Goal: Book appointment/travel/reservation

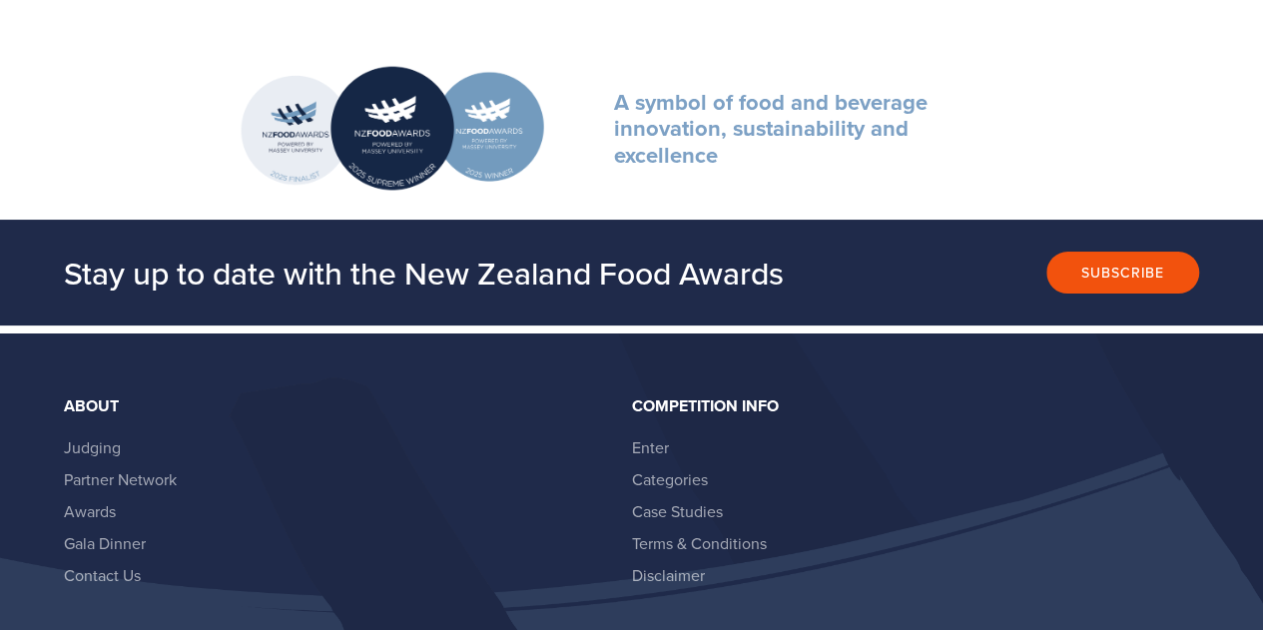
scroll to position [3672, 0]
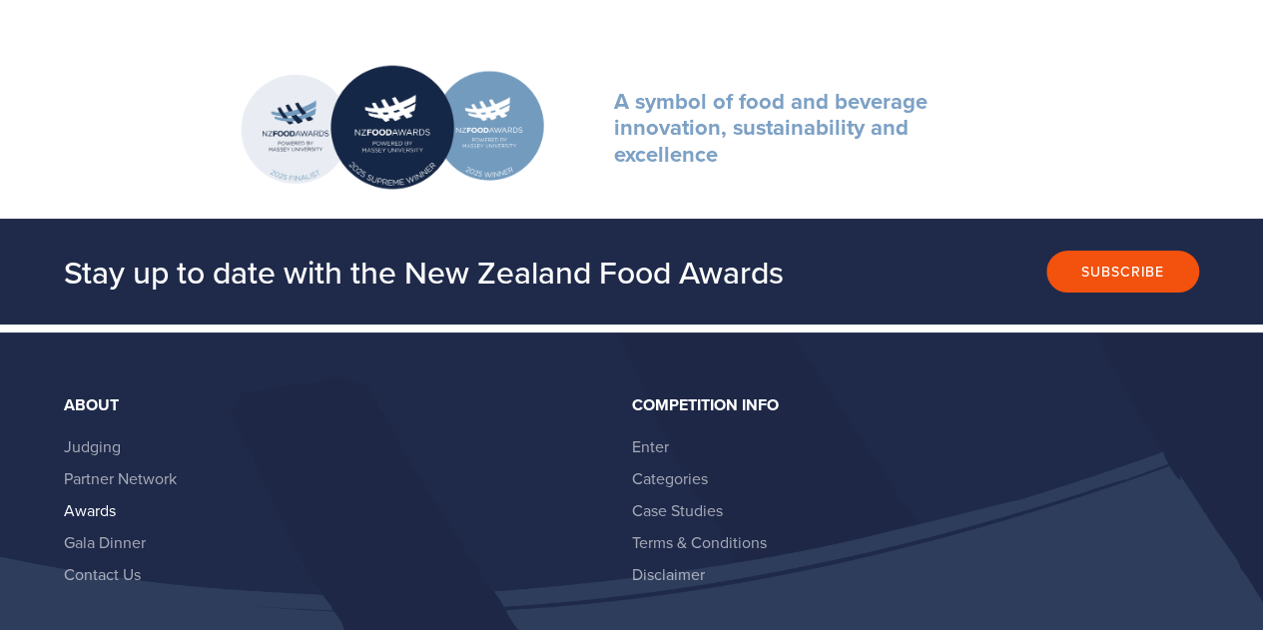
click at [80, 508] on link "Awards" at bounding box center [90, 510] width 52 height 22
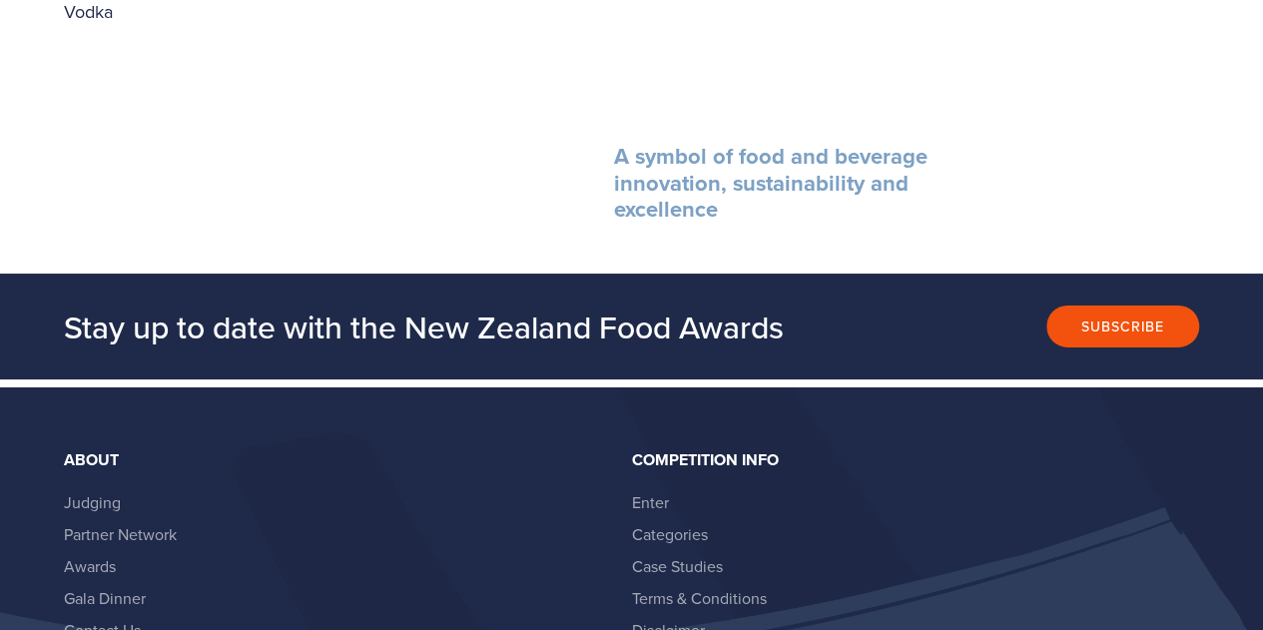
scroll to position [3643, 0]
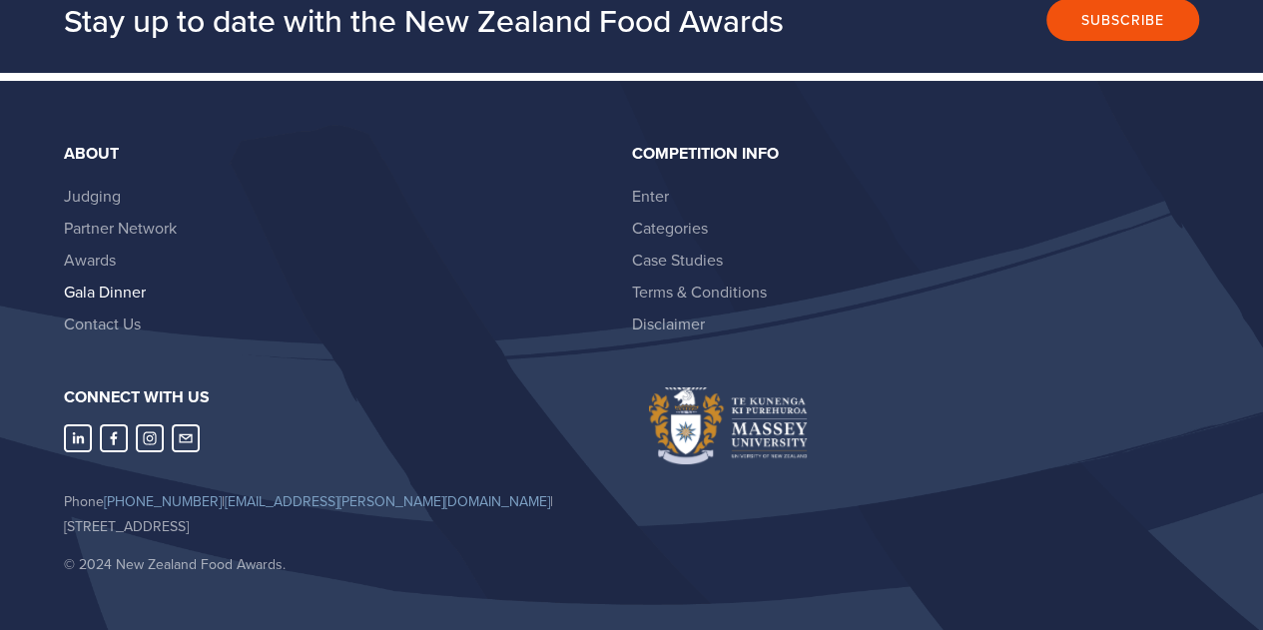
click at [85, 281] on link "Gala Dinner" at bounding box center [105, 292] width 82 height 22
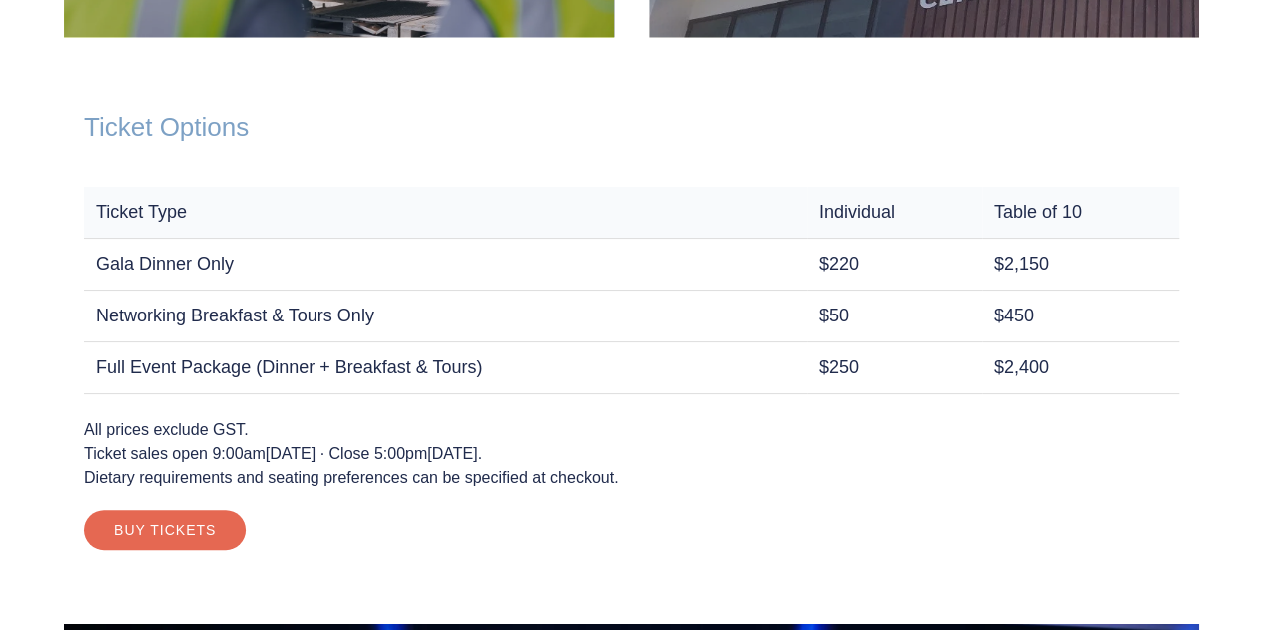
scroll to position [2622, 0]
